Goal: Navigation & Orientation: Find specific page/section

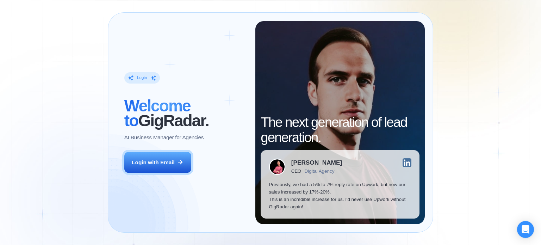
click at [172, 157] on button "Login with Email" at bounding box center [157, 162] width 67 height 21
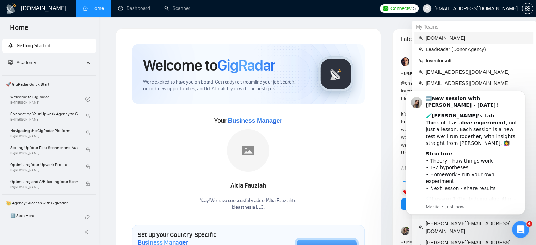
click at [449, 40] on span "[DOMAIN_NAME]" at bounding box center [476, 38] width 103 height 8
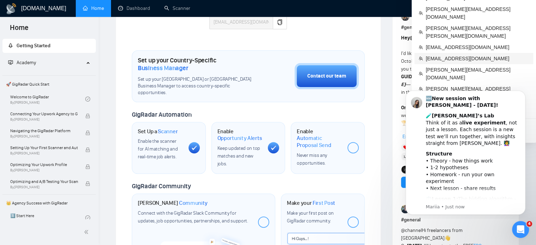
scroll to position [218, 0]
